Goal: Transaction & Acquisition: Purchase product/service

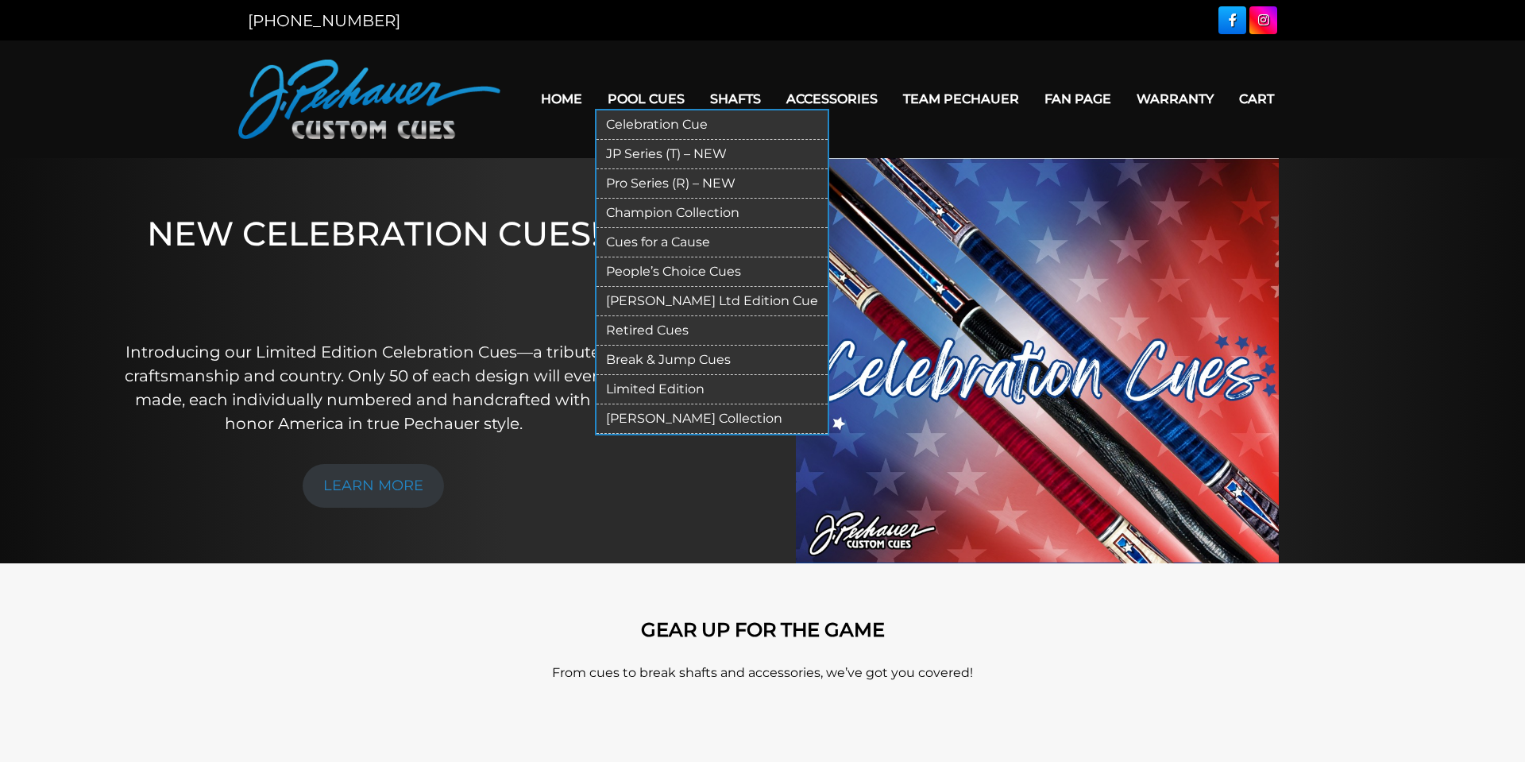
click at [659, 182] on link "Pro Series (R) – NEW" at bounding box center [712, 183] width 231 height 29
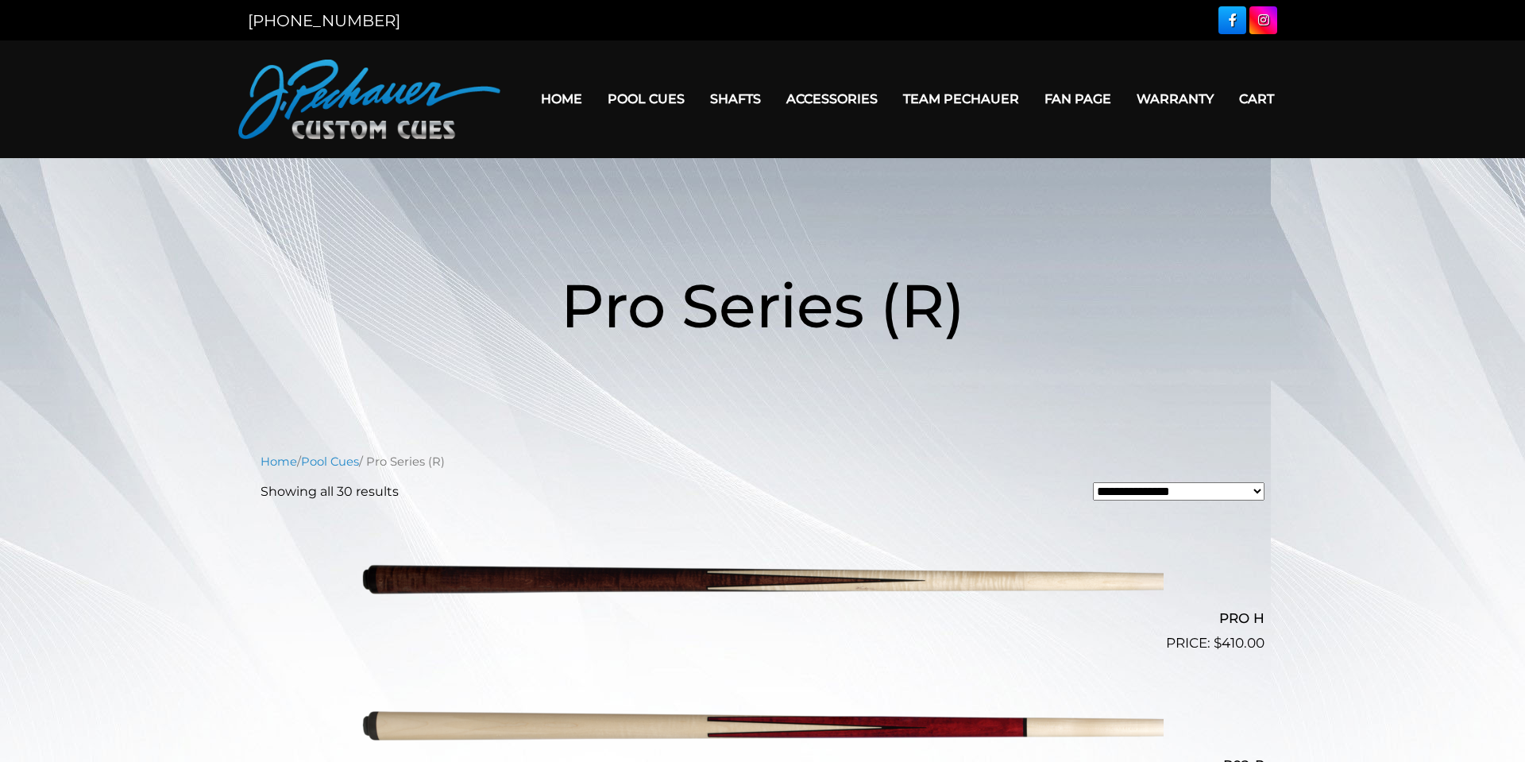
click at [747, 576] on img at bounding box center [762, 580] width 802 height 133
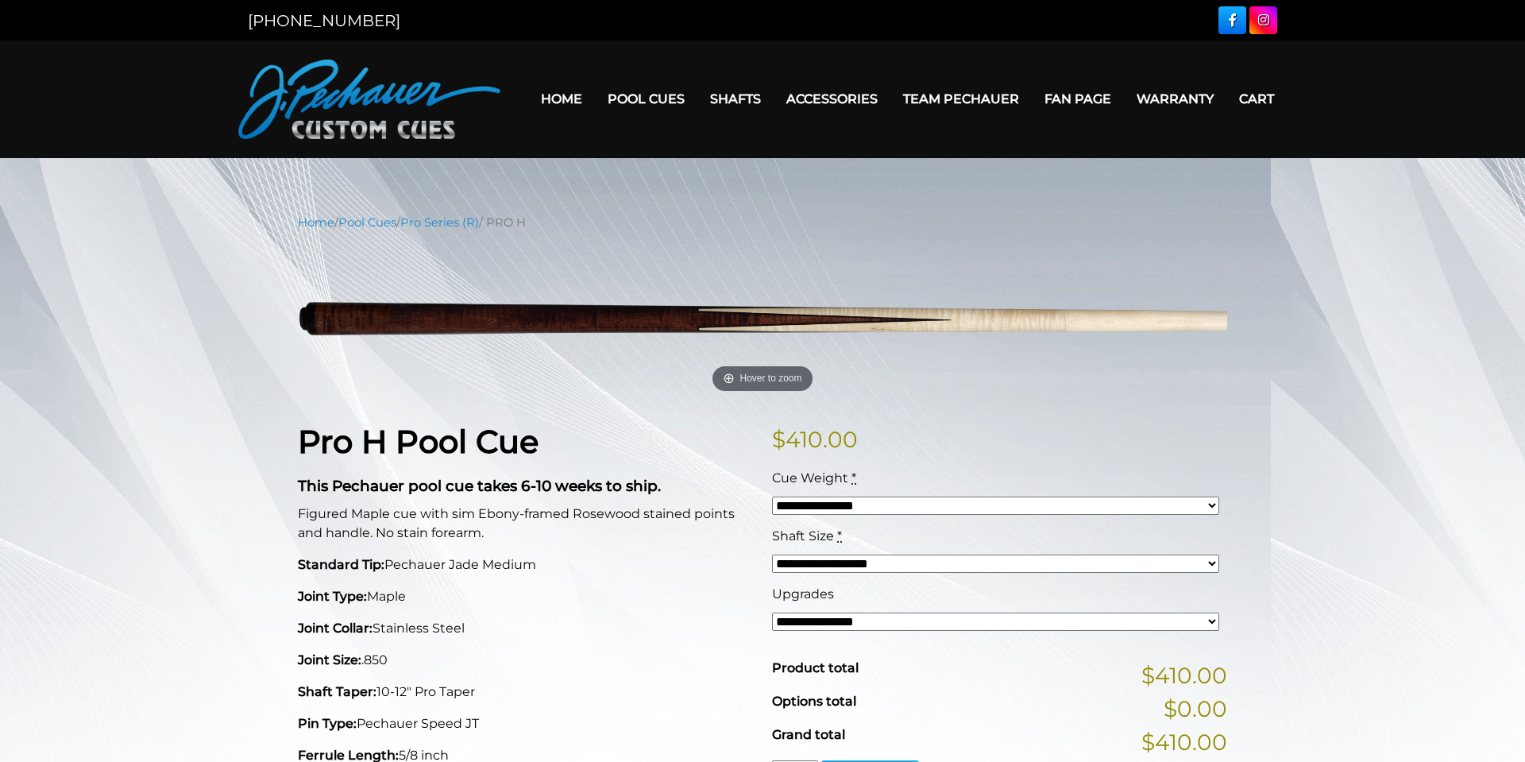
click at [1213, 622] on select "**********" at bounding box center [995, 621] width 447 height 18
